Goal: Task Accomplishment & Management: Use online tool/utility

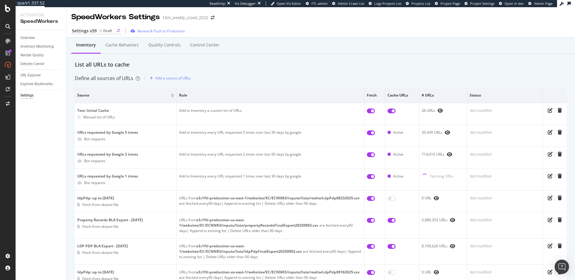
click at [101, 31] on div "Draft" at bounding box center [105, 30] width 13 height 5
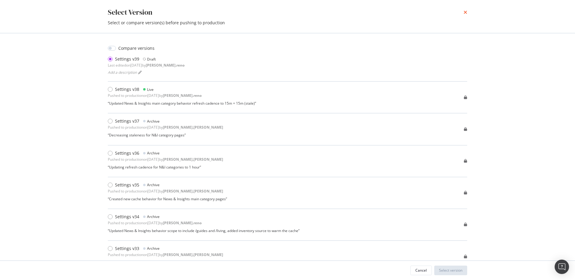
click at [466, 11] on icon "times" at bounding box center [465, 12] width 4 height 5
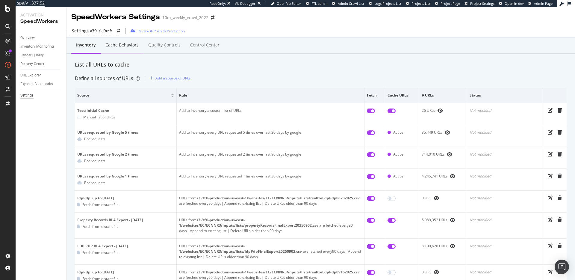
click at [128, 45] on div "Cache behaviors" at bounding box center [121, 45] width 33 height 6
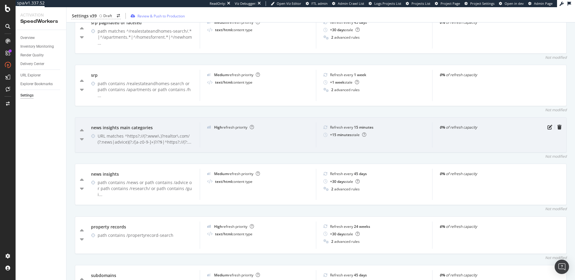
scroll to position [355, 0]
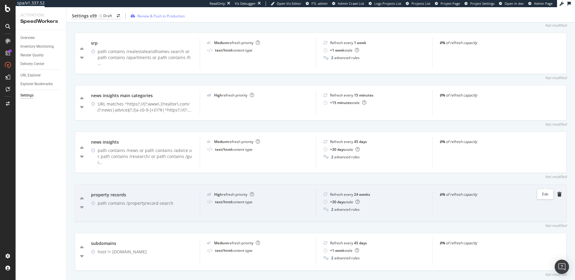
click at [547, 192] on icon "pen-to-square" at bounding box center [549, 194] width 5 height 5
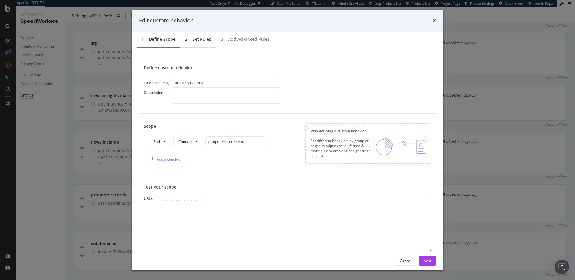
click at [202, 39] on div "Set rules" at bounding box center [201, 39] width 19 height 6
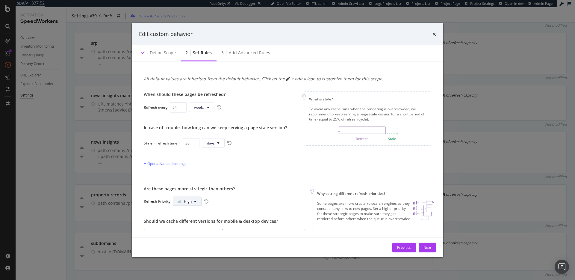
click at [189, 202] on span "High" at bounding box center [188, 200] width 8 height 5
click at [184, 222] on span "Medium" at bounding box center [185, 223] width 14 height 5
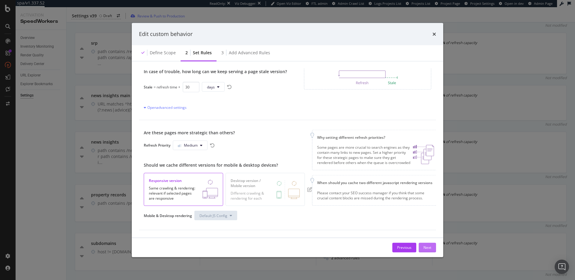
click at [426, 248] on div "Next" at bounding box center [427, 247] width 8 height 5
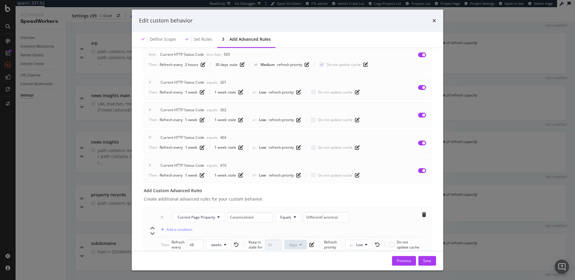
scroll to position [189, 0]
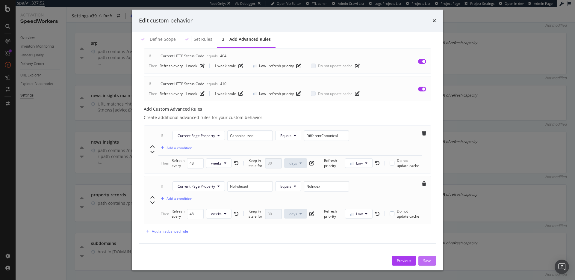
click at [433, 258] on button "Save" at bounding box center [427, 261] width 18 height 10
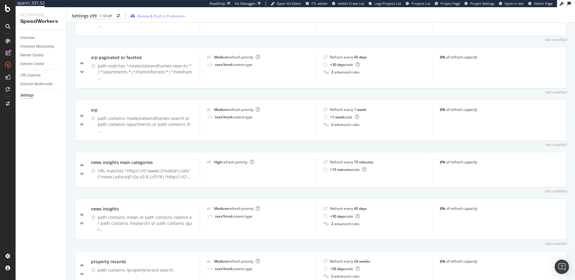
scroll to position [172, 0]
